Goal: Navigation & Orientation: Find specific page/section

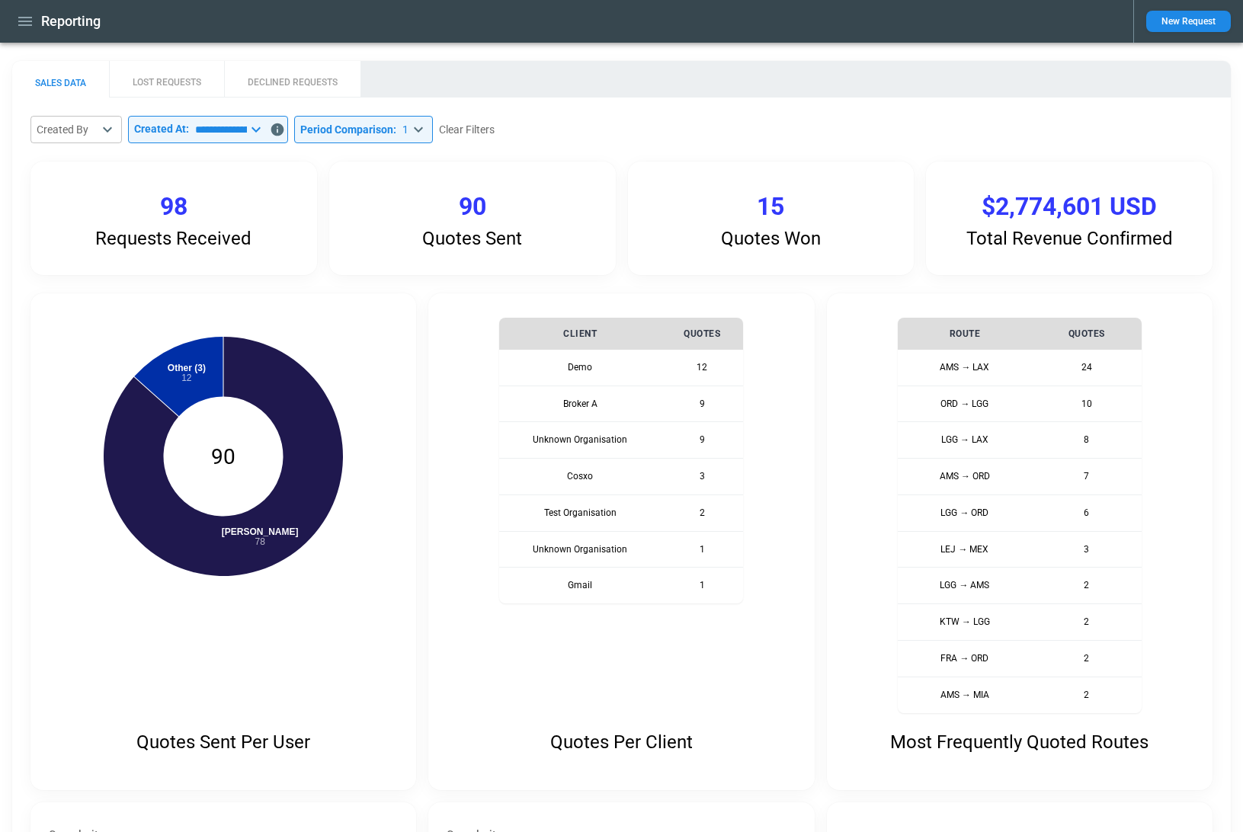
select select "*****"
click at [37, 30] on div "Reporting" at bounding box center [566, 21] width 1109 height 27
click at [25, 18] on icon "button" at bounding box center [25, 21] width 14 height 9
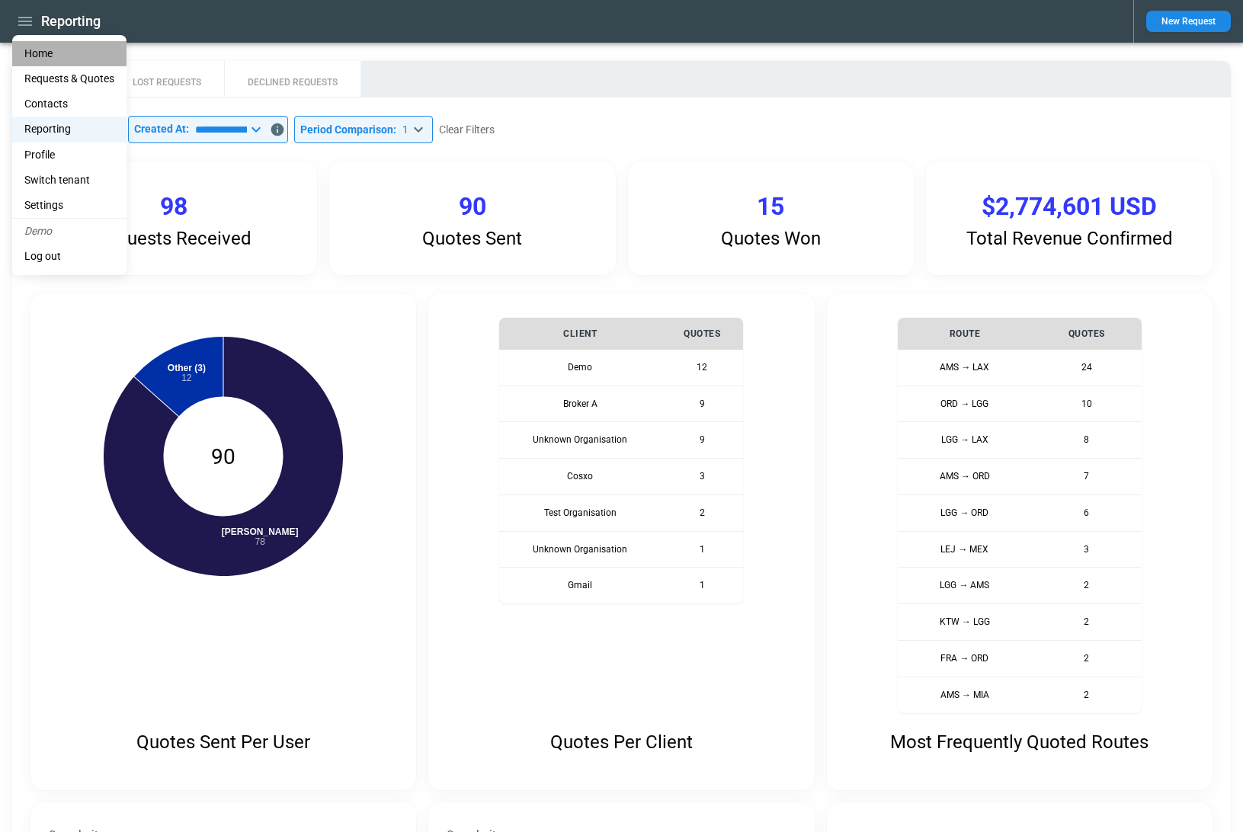
click at [47, 61] on li "Home" at bounding box center [69, 53] width 114 height 25
